Goal: Browse casually: Explore the website without a specific task or goal

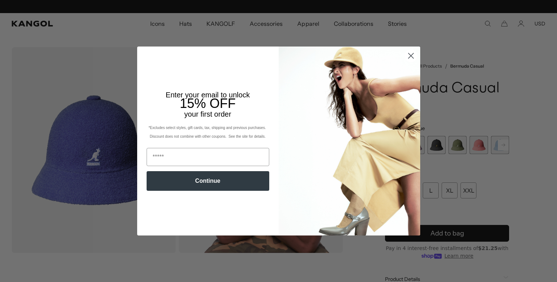
scroll to position [0, 150]
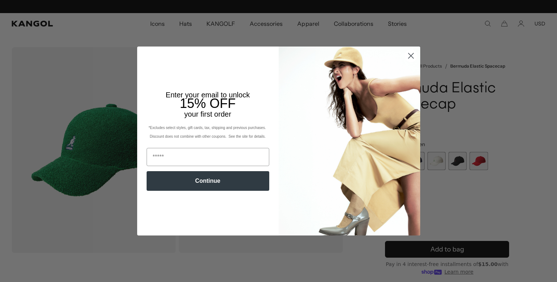
scroll to position [0, 150]
